Goal: Transaction & Acquisition: Purchase product/service

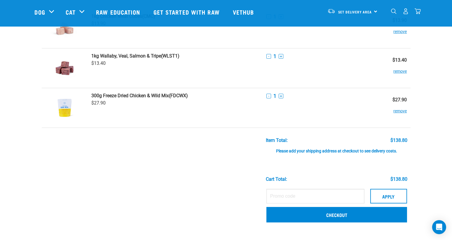
scroll to position [283, 0]
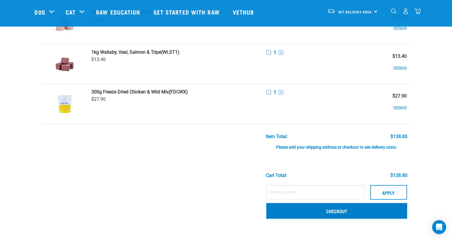
click at [344, 211] on link "Checkout" at bounding box center [337, 210] width 141 height 15
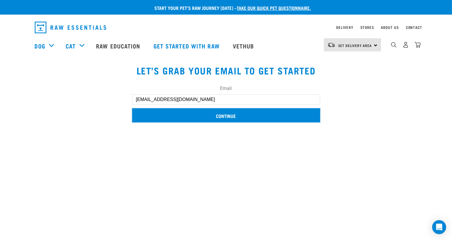
click at [275, 120] on input "Continue" at bounding box center [226, 115] width 188 height 14
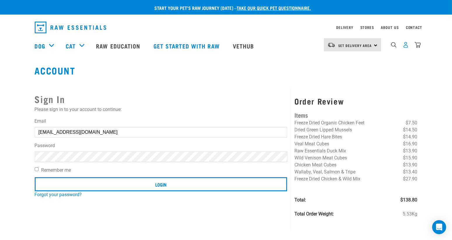
click at [407, 46] on img "dropdown navigation" at bounding box center [406, 45] width 6 height 6
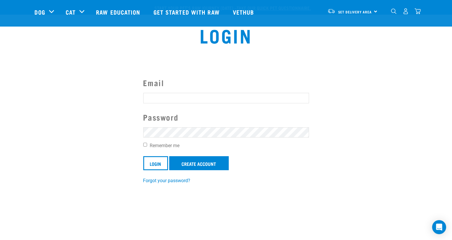
scroll to position [22, 0]
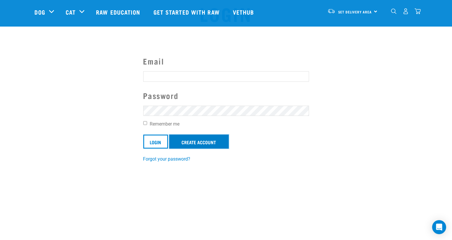
click at [197, 141] on link "Create Account" at bounding box center [199, 142] width 60 height 14
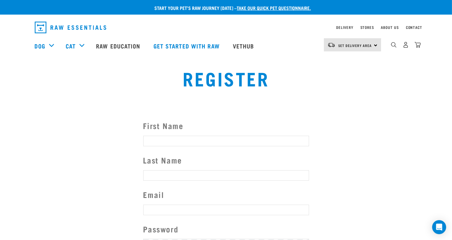
drag, startPoint x: 0, startPoint y: 0, endPoint x: 197, endPoint y: 141, distance: 242.8
click at [197, 141] on input "First Name" at bounding box center [226, 141] width 166 height 11
type input "Sarah"
type input "Cowhey"
type input "sarahcowhey@gmail.com"
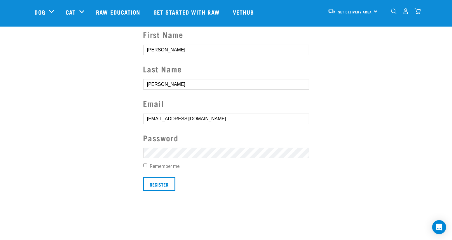
scroll to position [47, 0]
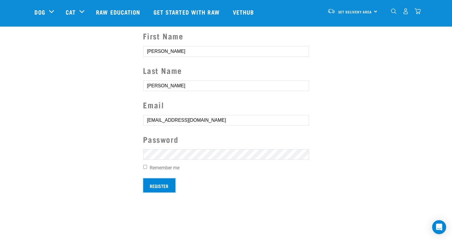
click at [154, 189] on input "Register" at bounding box center [159, 185] width 32 height 14
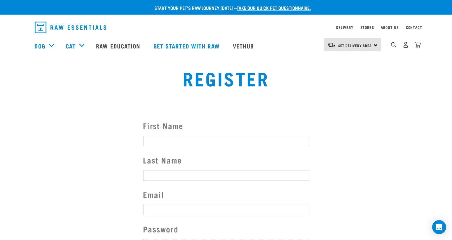
click at [11, 112] on button "delete" at bounding box center [8, 110] width 6 height 6
click at [234, 110] on section "First Name Last Name Email Password Remember me Register" at bounding box center [226, 200] width 452 height 191
click at [407, 46] on img "dropdown navigation" at bounding box center [406, 45] width 6 height 6
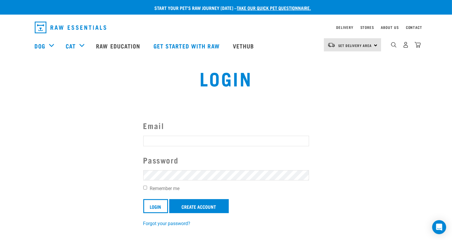
click at [222, 139] on input "Email" at bounding box center [226, 141] width 166 height 11
type input "sarahcowhey@gmail.com"
click at [163, 224] on link "Forgot your password?" at bounding box center [166, 224] width 47 height 6
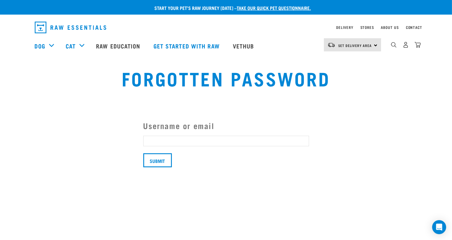
click at [198, 142] on input "Username or email" at bounding box center [226, 141] width 166 height 11
type input "[EMAIL_ADDRESS][DOMAIN_NAME]"
click at [159, 158] on input "Submit" at bounding box center [157, 160] width 29 height 14
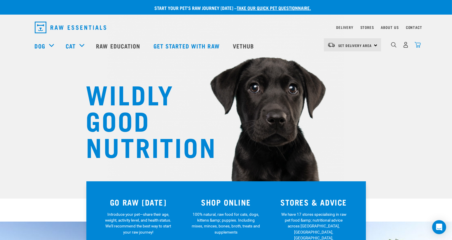
click at [416, 46] on img "dropdown navigation" at bounding box center [418, 45] width 6 height 6
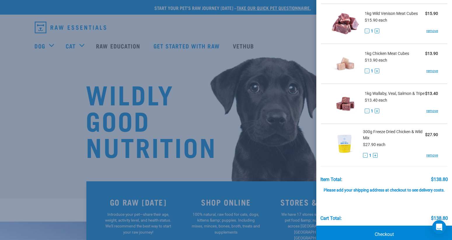
scroll to position [239, 0]
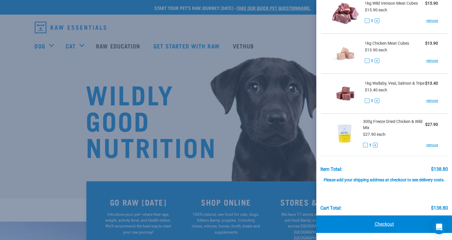
click at [394, 226] on link "Checkout" at bounding box center [385, 225] width 136 height 18
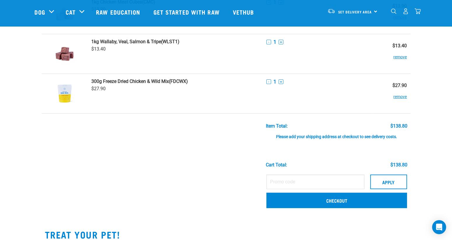
scroll to position [308, 0]
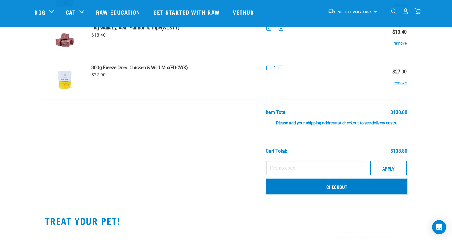
click at [335, 185] on link "Checkout" at bounding box center [337, 186] width 141 height 15
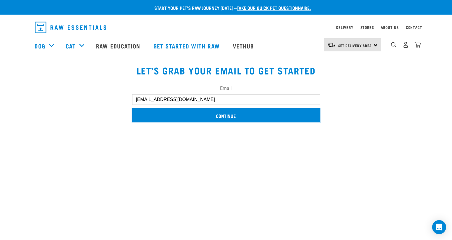
click at [277, 115] on input "Continue" at bounding box center [226, 115] width 188 height 14
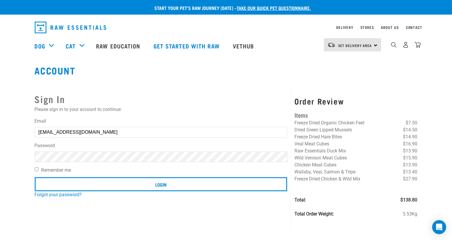
click at [232, 115] on div "Sign In Please sign in to your account to continue: Email [EMAIL_ADDRESS][DOMAI…" at bounding box center [161, 160] width 260 height 143
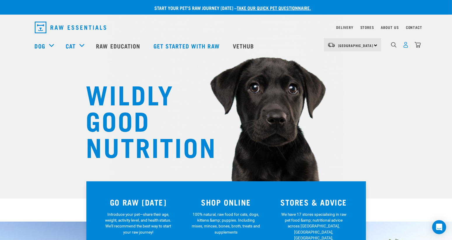
click at [403, 48] on img "dropdown navigation" at bounding box center [406, 45] width 6 height 6
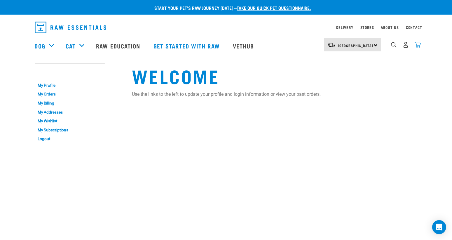
click at [417, 47] on img "dropdown navigation" at bounding box center [418, 45] width 6 height 6
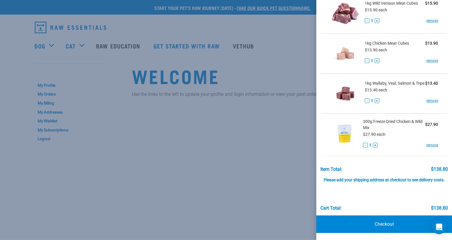
scroll to position [250, 0]
click at [382, 221] on link "Checkout" at bounding box center [385, 225] width 136 height 18
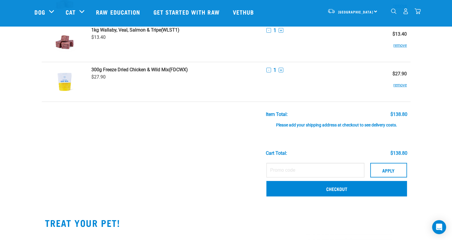
scroll to position [306, 0]
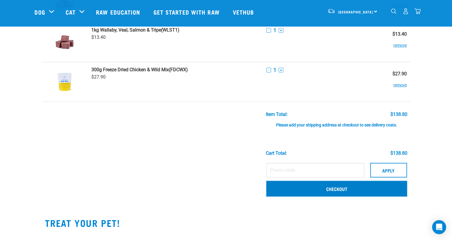
click at [292, 190] on link "Checkout" at bounding box center [337, 188] width 141 height 15
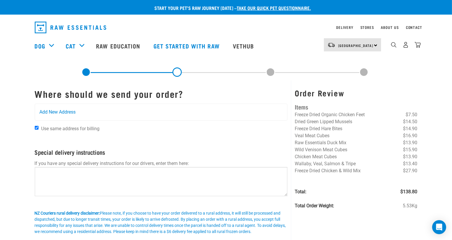
scroll to position [1, 0]
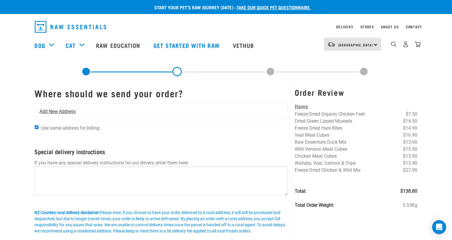
click at [136, 112] on div "Add New Address" at bounding box center [161, 111] width 253 height 16
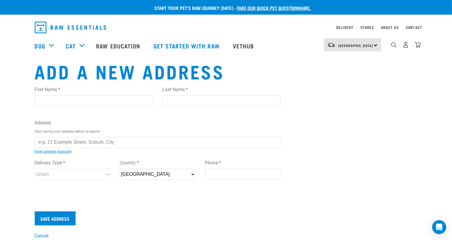
click at [76, 103] on input "First Name *" at bounding box center [94, 101] width 118 height 11
type input "[PERSON_NAME]"
type input "[STREET_ADDRESS]"
type input "Porirua"
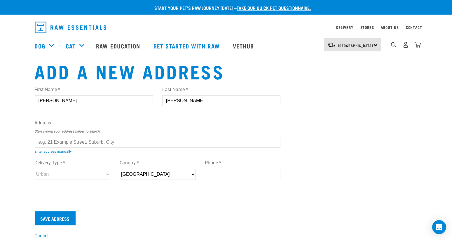
type input "5381"
type input "0212515732"
click at [79, 145] on input "text" at bounding box center [158, 142] width 246 height 11
click at [41, 147] on ul "[STREET_ADDRESS][GEOGRAPHIC_DATA] [STREET_ADDRESS][GEOGRAPHIC_DATA][STREET_ADDR…" at bounding box center [41, 147] width 0 height 0
type input "[STREET_ADDRESS]"
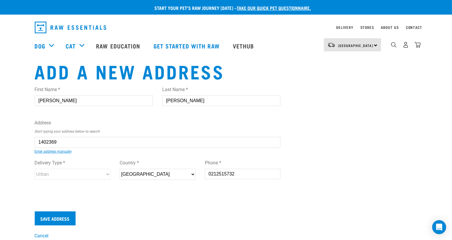
type input "[STREET_ADDRESS]"
type input "Paekākāriki Hill"
type input "[GEOGRAPHIC_DATA]"
select select "WGN"
select select "Rural"
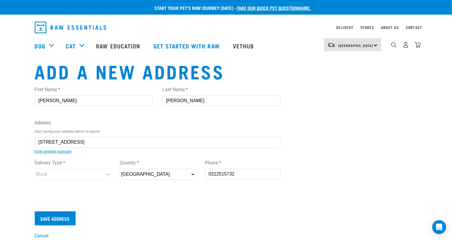
type input "[STREET_ADDRESS]"
click at [65, 214] on input "Save Address" at bounding box center [55, 218] width 41 height 14
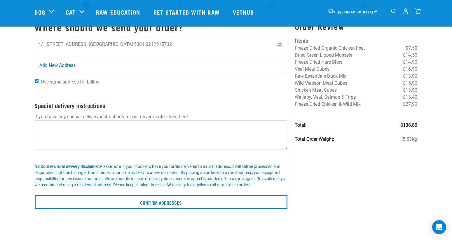
scroll to position [20, 0]
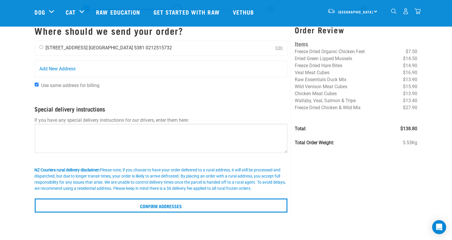
click at [44, 48] on div "Sarah Cowhey 329A Paekakariki Hill Road Wellington 5381 0212515732" at bounding box center [106, 48] width 142 height 15
click at [41, 47] on input "radio" at bounding box center [41, 47] width 4 height 4
radio input "true"
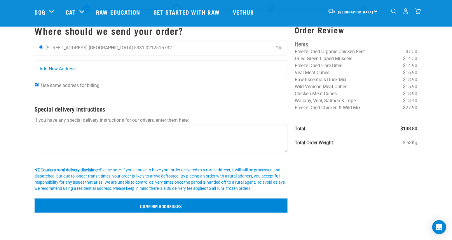
click at [100, 199] on input "Confirm addresses" at bounding box center [161, 206] width 253 height 14
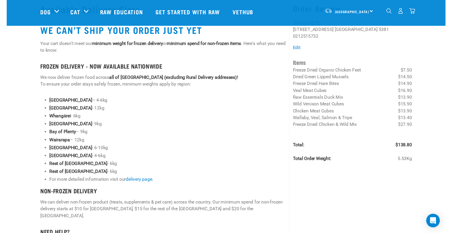
scroll to position [19, 0]
